Goal: Information Seeking & Learning: Find contact information

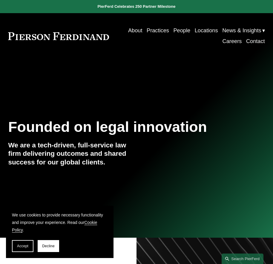
click at [179, 30] on link "People" at bounding box center [181, 30] width 17 height 11
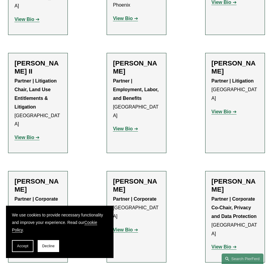
scroll to position [896, 0]
